Goal: Check status: Check status

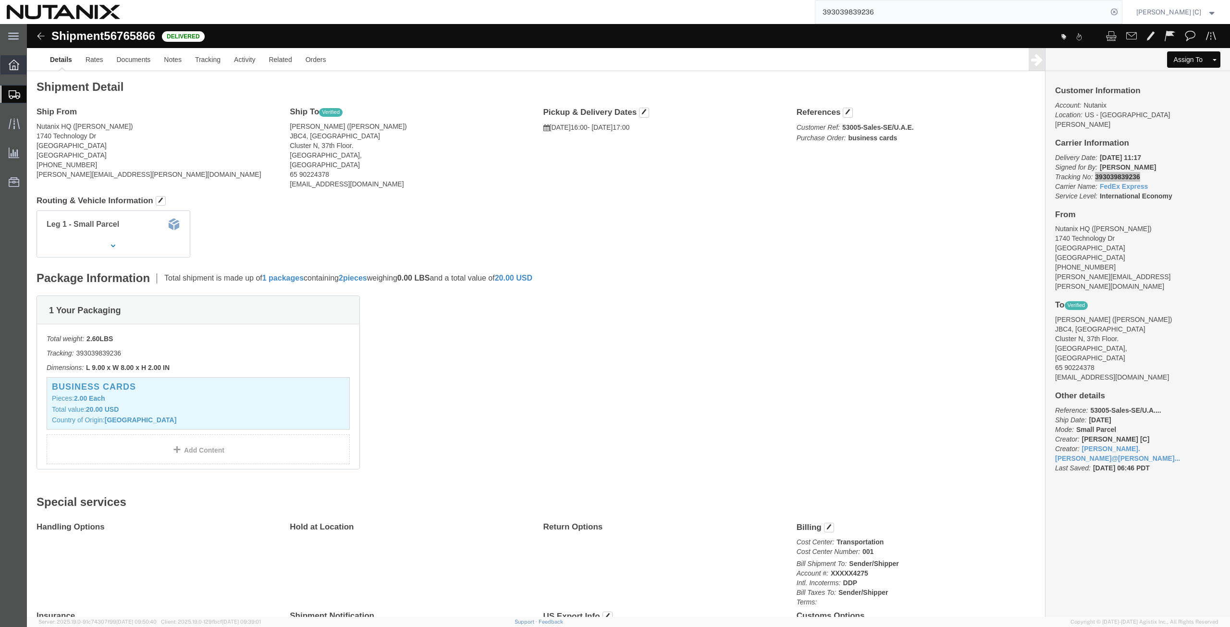
click at [12, 62] on icon at bounding box center [14, 65] width 11 height 11
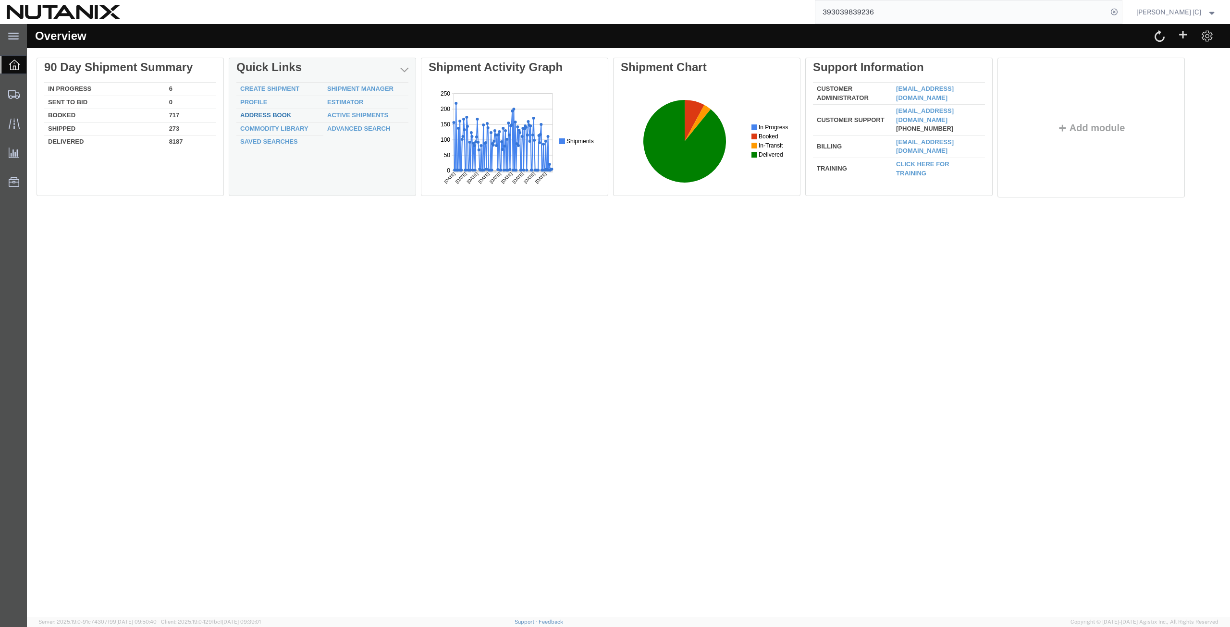
click at [280, 118] on link "Address Book" at bounding box center [265, 114] width 51 height 7
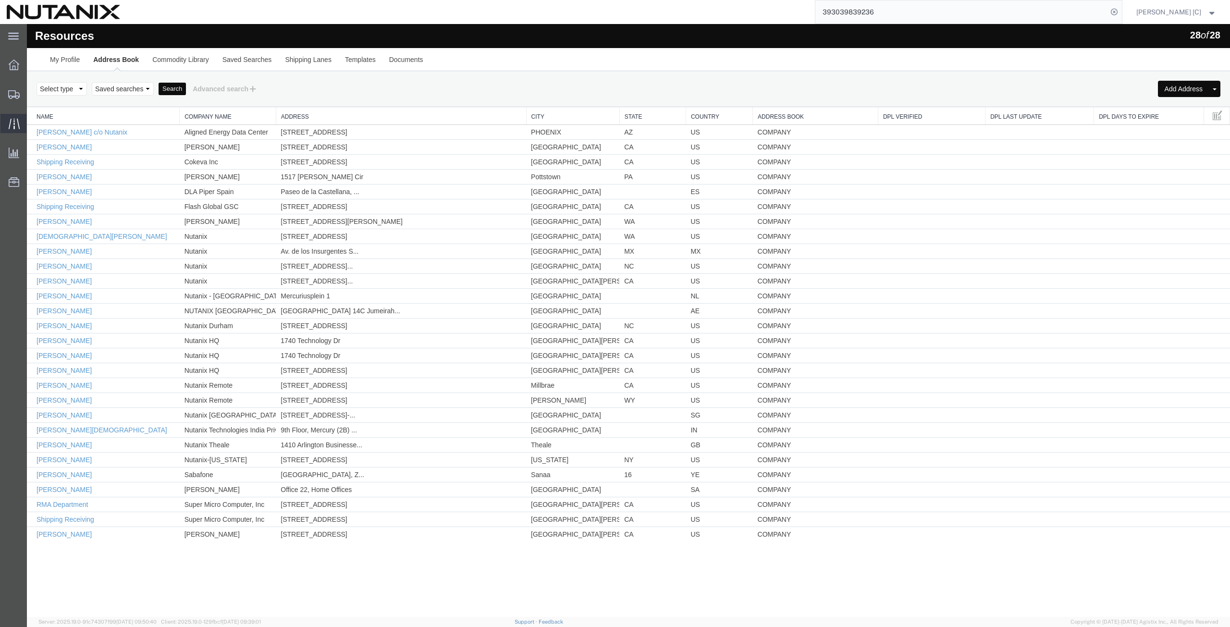
click at [12, 128] on icon at bounding box center [14, 123] width 11 height 11
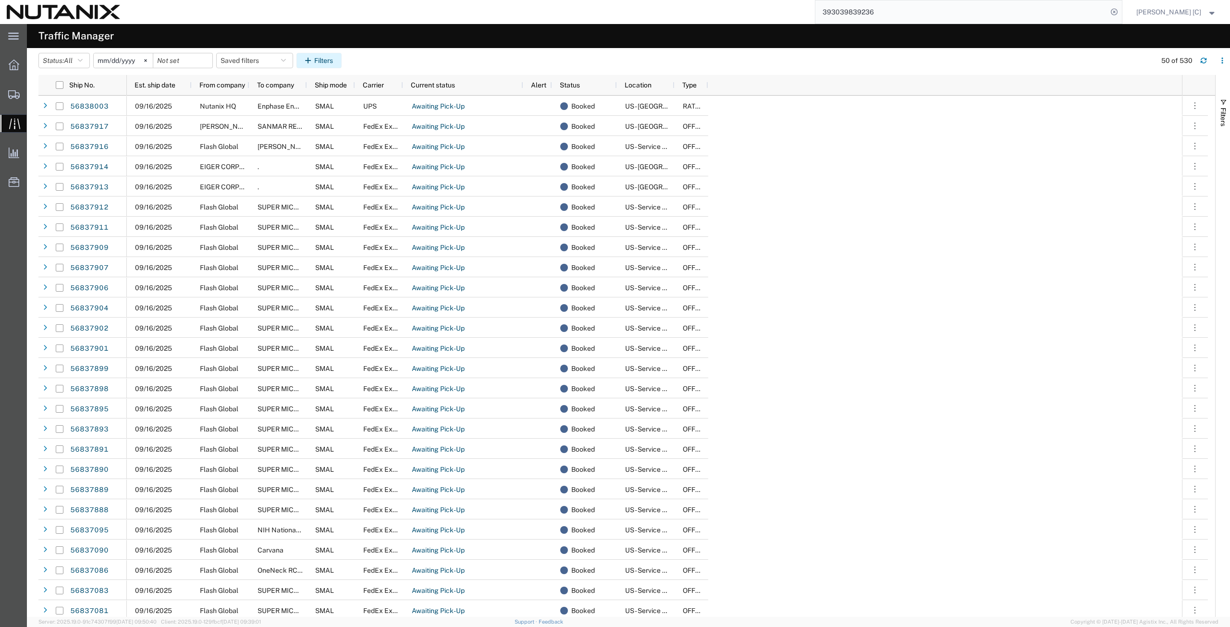
click at [318, 57] on button "Filters" at bounding box center [318, 60] width 45 height 15
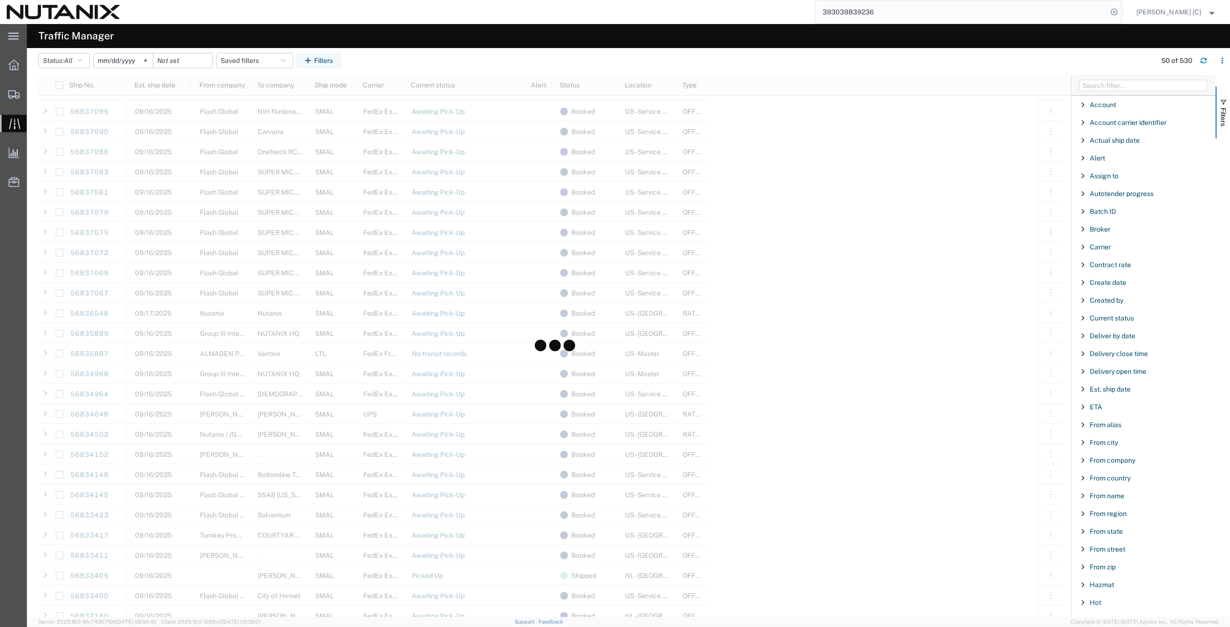
scroll to position [448, 0]
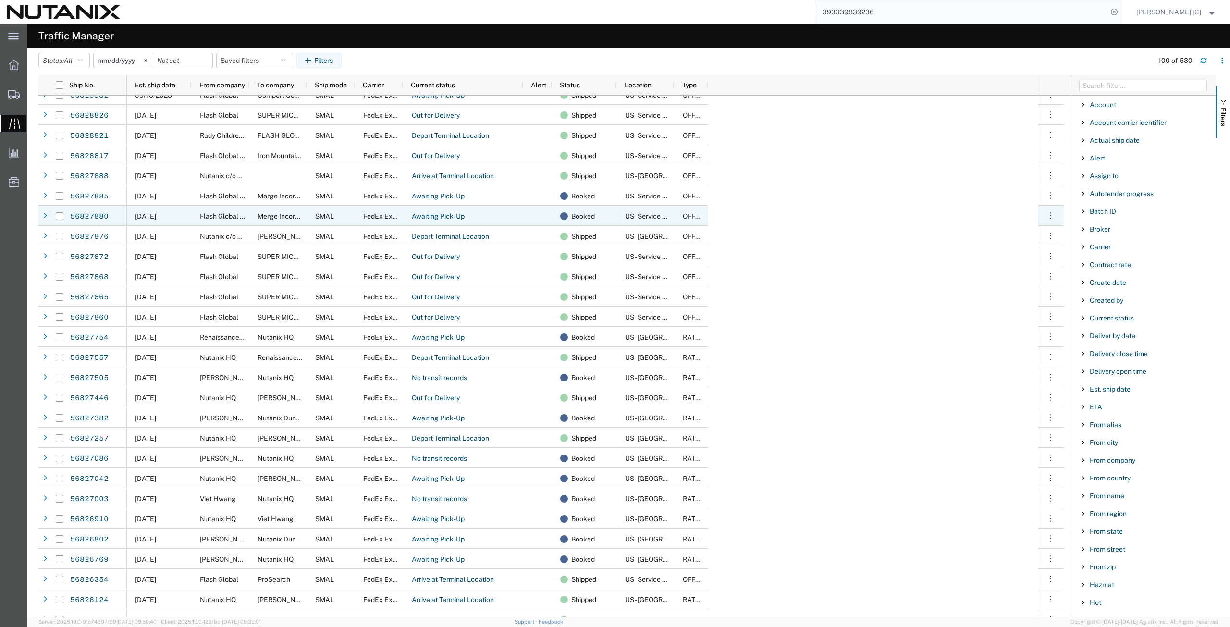
scroll to position [1457, 0]
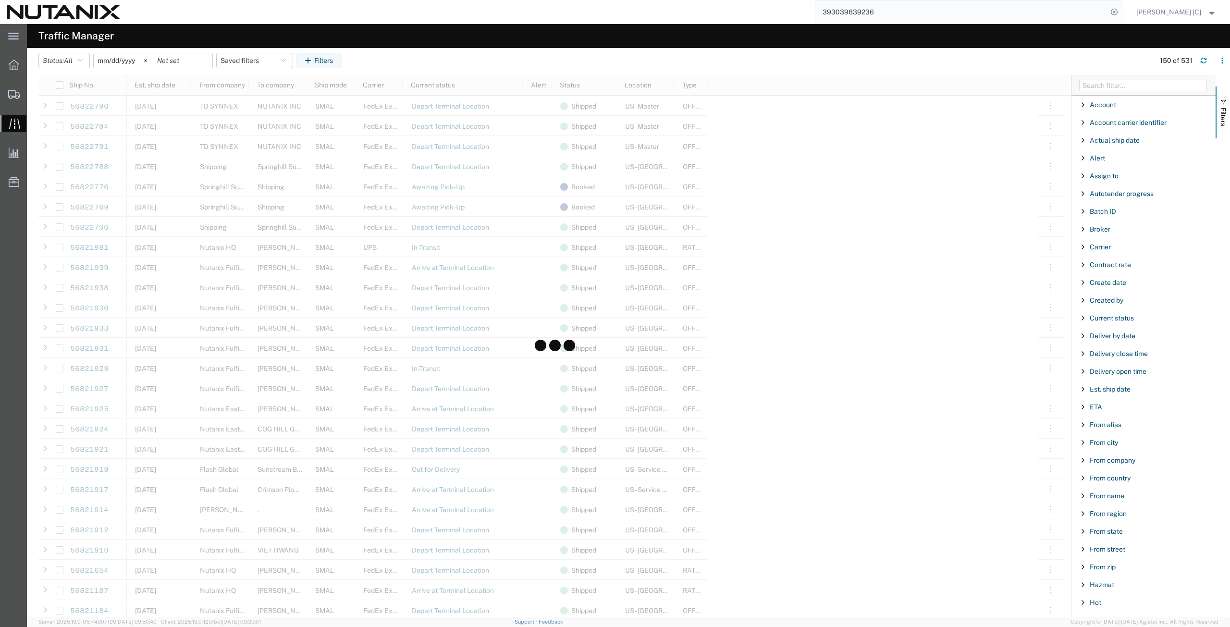
scroll to position [2354, 0]
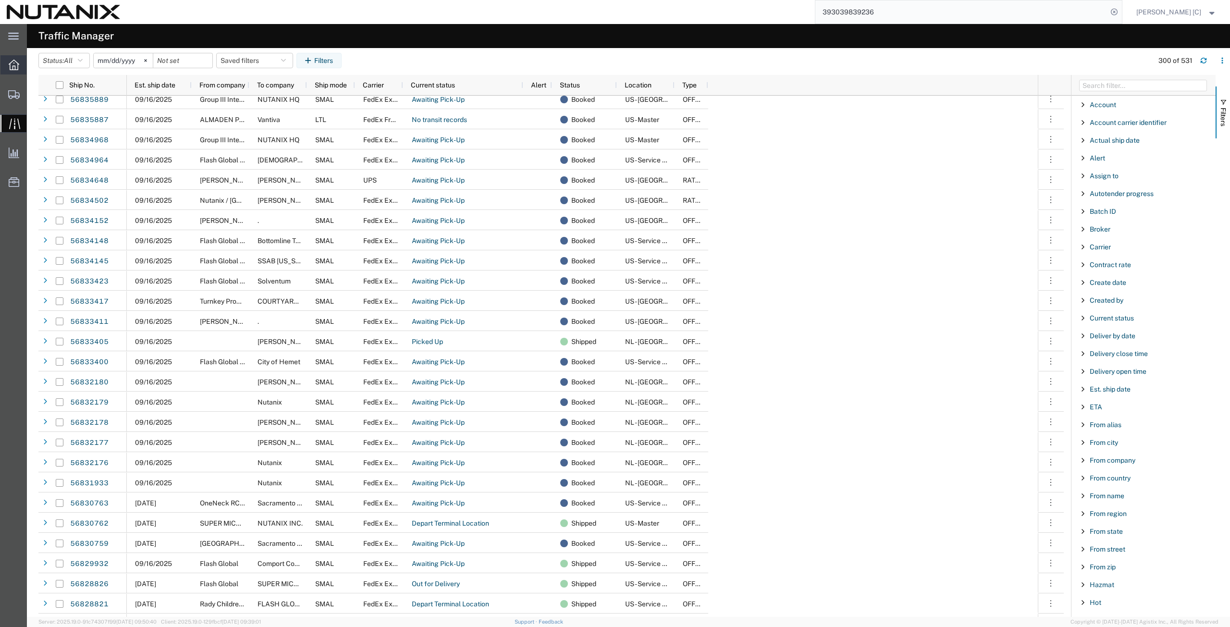
click at [12, 63] on icon at bounding box center [14, 65] width 11 height 11
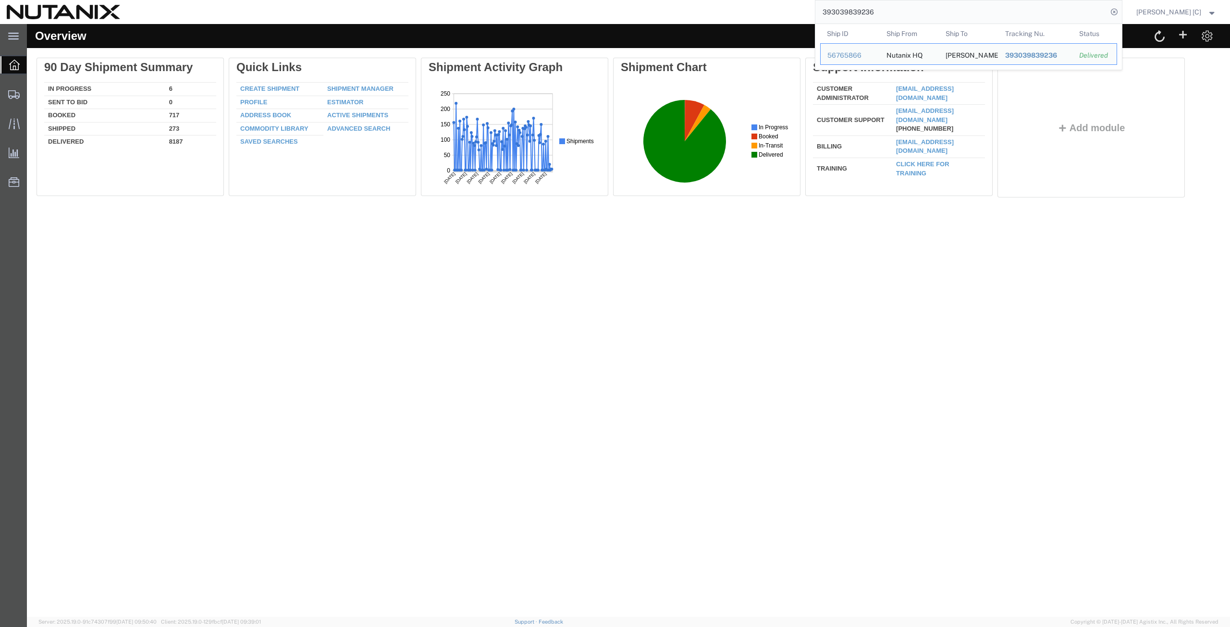
drag, startPoint x: 913, startPoint y: 37, endPoint x: 733, endPoint y: 25, distance: 181.0
paste input "2620109008"
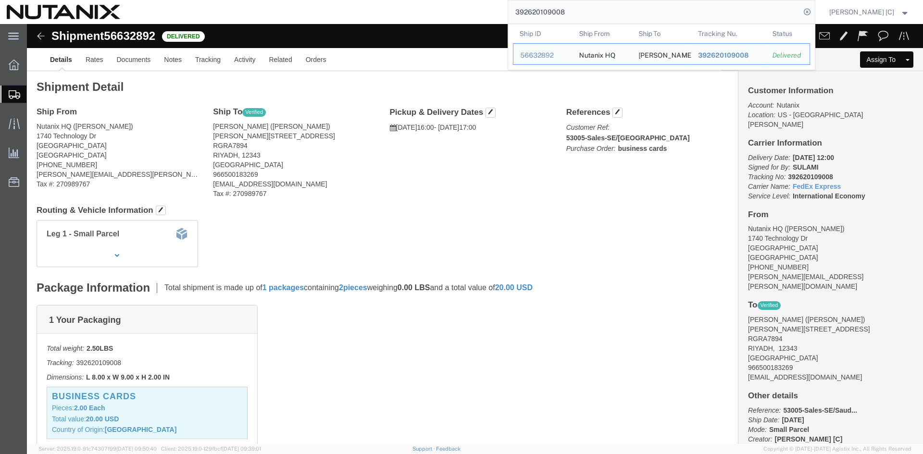
drag, startPoint x: 461, startPoint y: 23, endPoint x: 392, endPoint y: 4, distance: 71.6
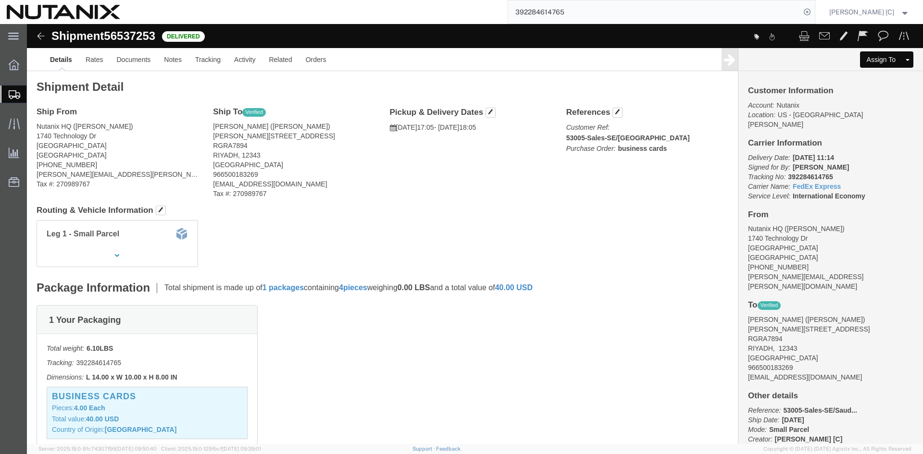
scroll to position [292, 0]
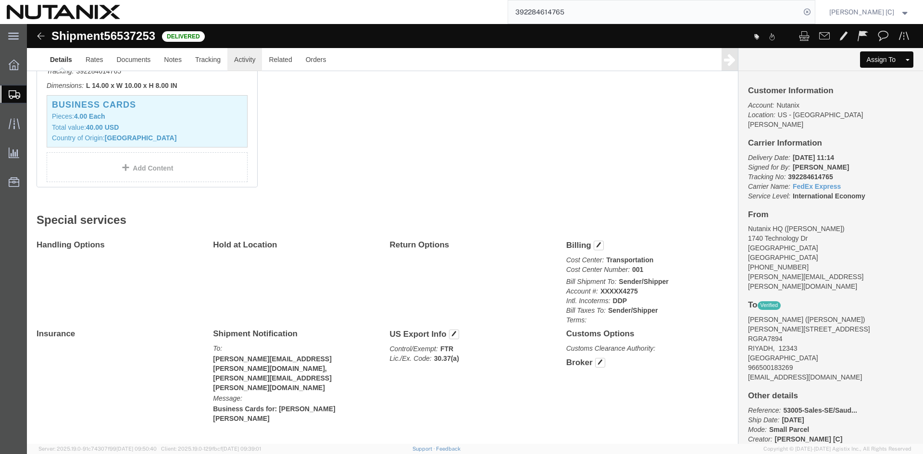
click link "Activity"
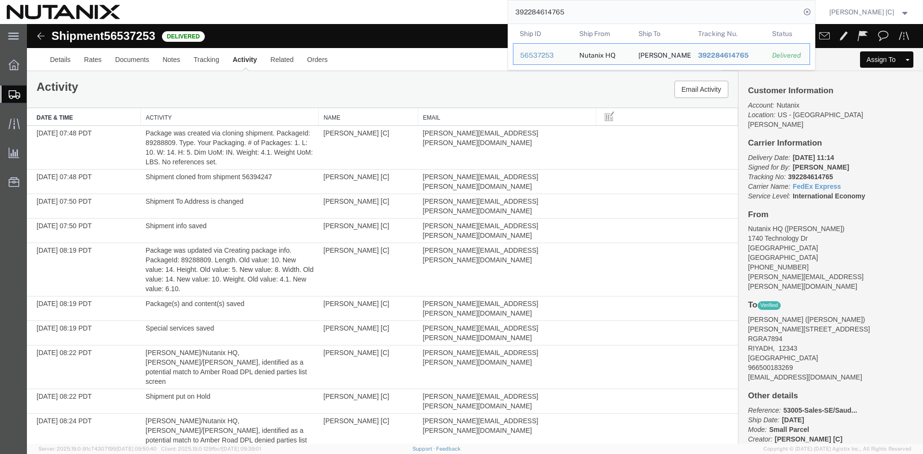
drag, startPoint x: 607, startPoint y: 31, endPoint x: 435, endPoint y: 50, distance: 172.6
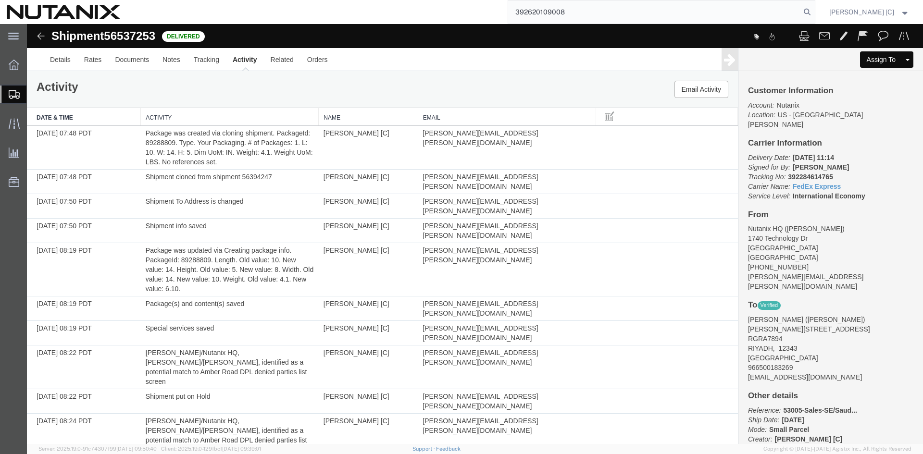
click at [586, 8] on input "392620109008" at bounding box center [654, 11] width 292 height 23
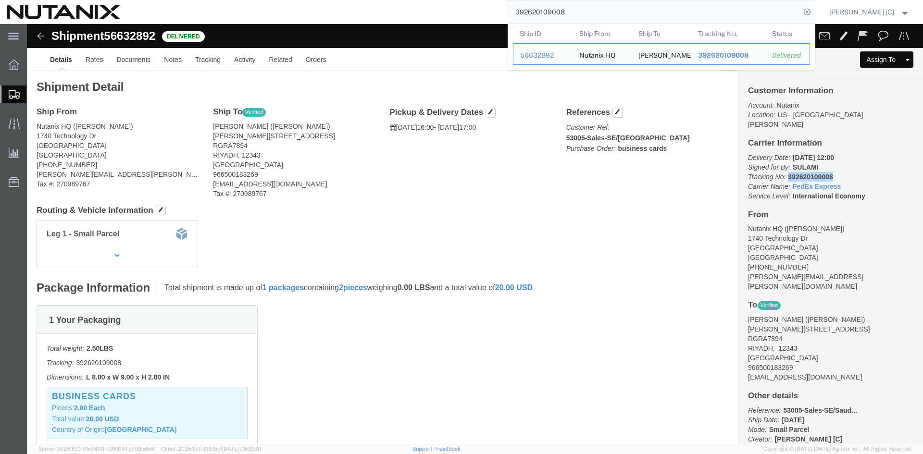
drag, startPoint x: 798, startPoint y: 143, endPoint x: 756, endPoint y: 143, distance: 41.8
click b "392620109008"
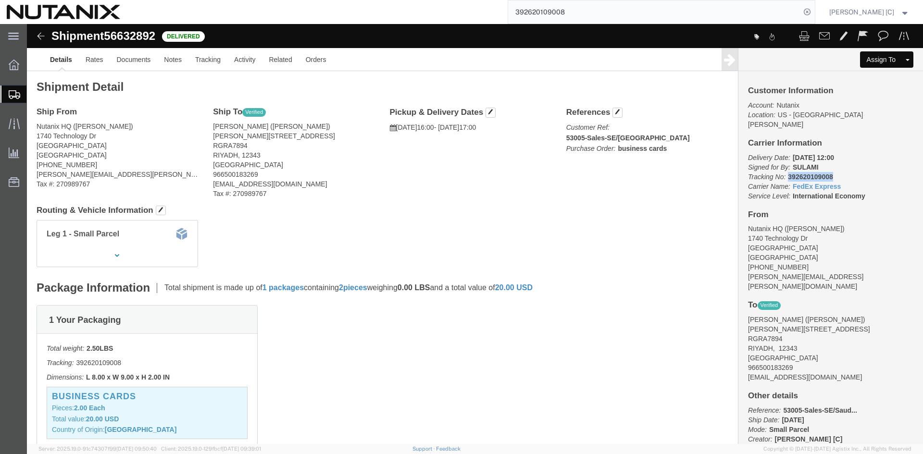
copy b "392620109008"
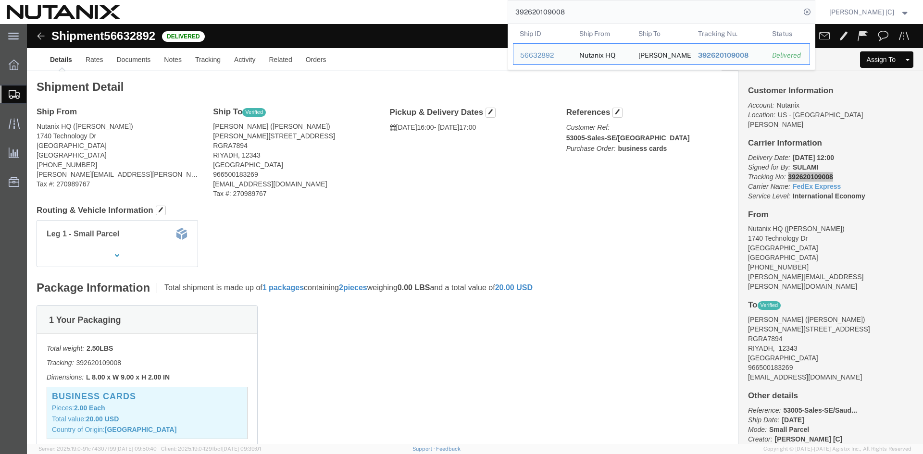
drag, startPoint x: 574, startPoint y: 13, endPoint x: 483, endPoint y: -5, distance: 93.0
click at [483, 0] on html "main_menu Created with Sketch. Collapse Menu Overview Shipments Shipment Manage…" at bounding box center [461, 227] width 923 height 454
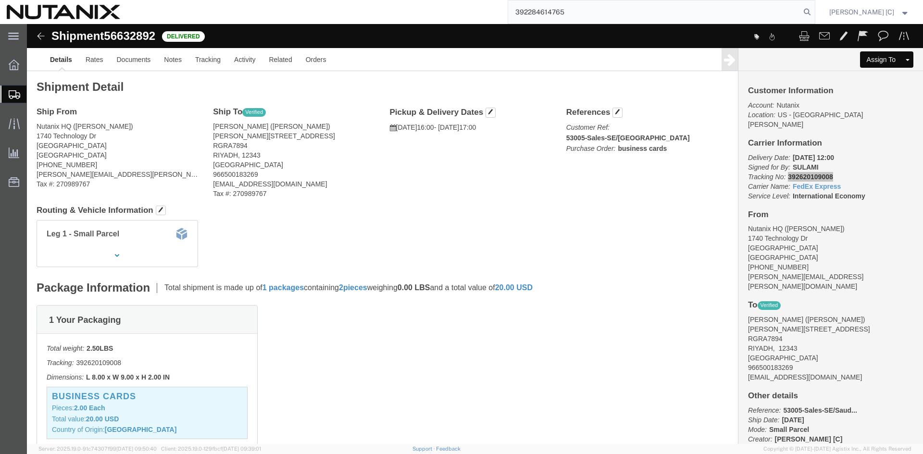
type input "392284614765"
